Goal: Task Accomplishment & Management: Use online tool/utility

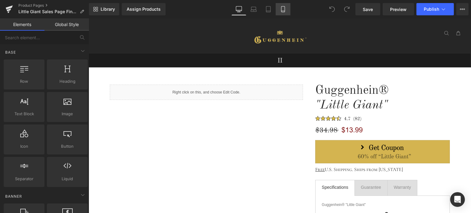
click at [283, 10] on icon at bounding box center [283, 9] width 6 height 6
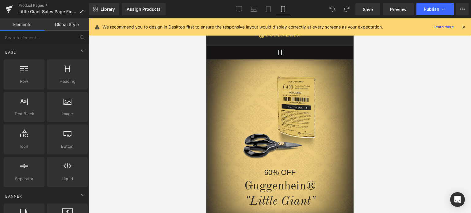
drag, startPoint x: 465, startPoint y: 29, endPoint x: 144, endPoint y: 35, distance: 321.1
click at [465, 29] on icon at bounding box center [464, 27] width 6 height 6
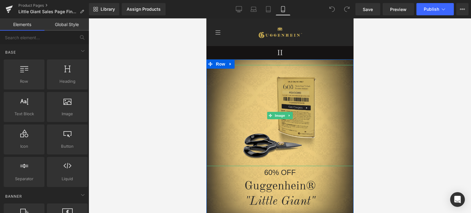
scroll to position [215, 0]
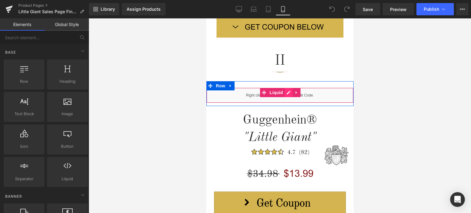
click at [286, 93] on div "Liquid" at bounding box center [279, 95] width 147 height 15
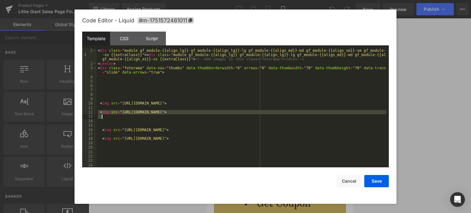
drag, startPoint x: 98, startPoint y: 112, endPoint x: 358, endPoint y: 116, distance: 260.0
click at [359, 116] on div "< div class = "module gf_module-{{align_lg}} gf_module-{{align_lg}}-lg gf_modul…" at bounding box center [242, 116] width 290 height 137
click at [105, 121] on div "< div class = "module gf_module-{{align_lg}} gf_module-{{align_lg}}-lg gf_modul…" at bounding box center [242, 116] width 290 height 137
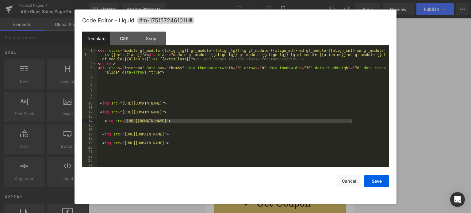
drag, startPoint x: 125, startPoint y: 121, endPoint x: 350, endPoint y: 122, distance: 225.6
click at [350, 122] on div "< div class = "module gf_module-{{align_lg}} gf_module-{{align_lg}}-lg gf_modul…" at bounding box center [242, 116] width 290 height 137
click at [363, 112] on div "< div class = "module gf_module-{{align_lg}} gf_module-{{align_lg}}-lg gf_modul…" at bounding box center [242, 116] width 290 height 137
drag, startPoint x: 124, startPoint y: 122, endPoint x: 350, endPoint y: 121, distance: 225.9
click at [350, 121] on div "< div class = "module gf_module-{{align_lg}} gf_module-{{align_lg}}-lg gf_modul…" at bounding box center [242, 116] width 290 height 137
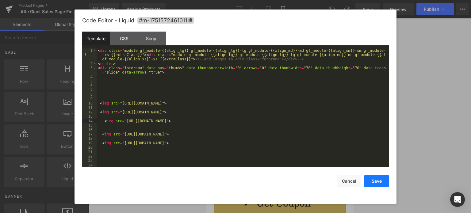
click at [376, 180] on button "Save" at bounding box center [377, 181] width 25 height 12
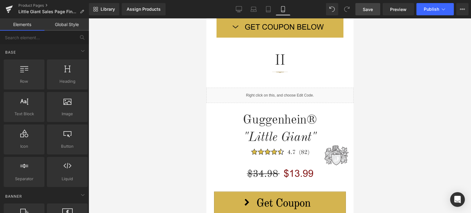
click at [372, 10] on span "Save" at bounding box center [368, 9] width 10 height 6
click at [397, 9] on span "Preview" at bounding box center [398, 9] width 17 height 6
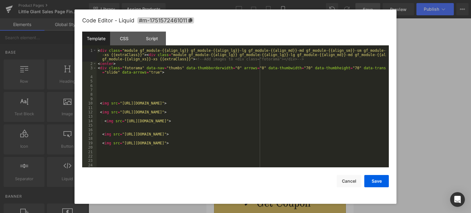
click at [285, 93] on div "Liquid" at bounding box center [279, 95] width 147 height 15
drag, startPoint x: 100, startPoint y: 121, endPoint x: 295, endPoint y: 120, distance: 194.3
click at [295, 120] on div "< div class = "module gf_module-{{align_lg}} gf_module-{{align_lg}}-lg gf_modul…" at bounding box center [242, 116] width 290 height 137
click at [378, 183] on button "Save" at bounding box center [377, 181] width 25 height 12
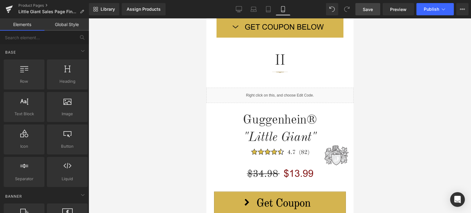
click at [371, 8] on span "Save" at bounding box center [368, 9] width 10 height 6
click at [369, 10] on span "Save" at bounding box center [368, 9] width 10 height 6
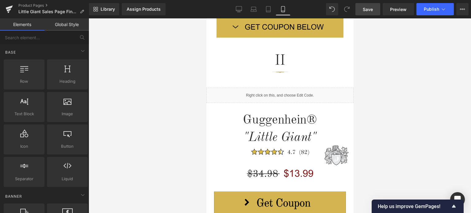
click at [373, 10] on span "Save" at bounding box center [368, 9] width 10 height 6
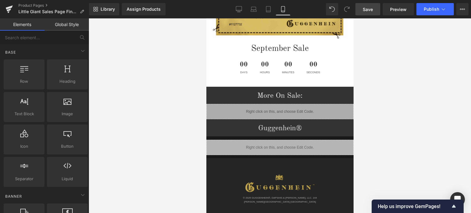
scroll to position [0, 0]
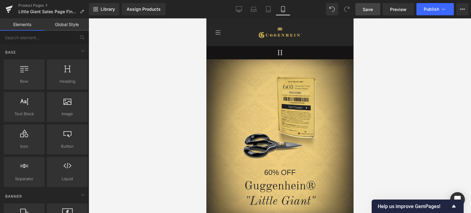
drag, startPoint x: 352, startPoint y: 32, endPoint x: 566, endPoint y: 41, distance: 213.8
click at [363, 7] on span "Save" at bounding box center [368, 9] width 10 height 6
click at [372, 10] on span "Save" at bounding box center [368, 9] width 10 height 6
click at [368, 10] on span "Save" at bounding box center [368, 9] width 10 height 6
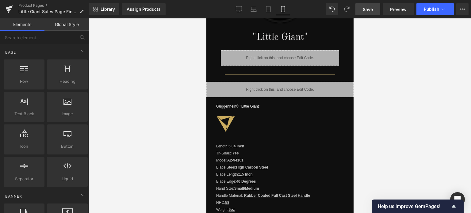
scroll to position [553, 0]
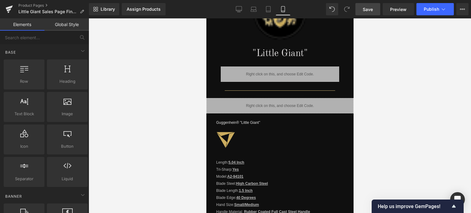
drag, startPoint x: 352, startPoint y: 33, endPoint x: 567, endPoint y: 111, distance: 228.6
click at [372, 10] on span "Save" at bounding box center [368, 9] width 10 height 6
